Goal: Task Accomplishment & Management: Use online tool/utility

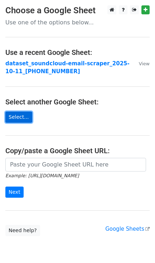
click at [19, 112] on link "Select..." at bounding box center [18, 117] width 27 height 11
click at [18, 118] on link "Select..." at bounding box center [18, 117] width 27 height 11
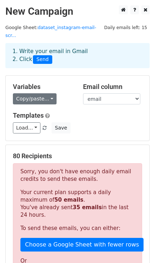
drag, startPoint x: 36, startPoint y: 96, endPoint x: 48, endPoint y: 90, distance: 13.6
click at [48, 93] on link "Copy/paste..." at bounding box center [35, 98] width 44 height 11
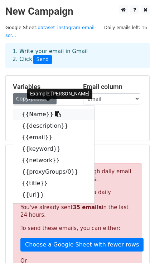
click at [31, 109] on link "{{Name}}" at bounding box center [53, 114] width 81 height 11
